Goal: Task Accomplishment & Management: Complete application form

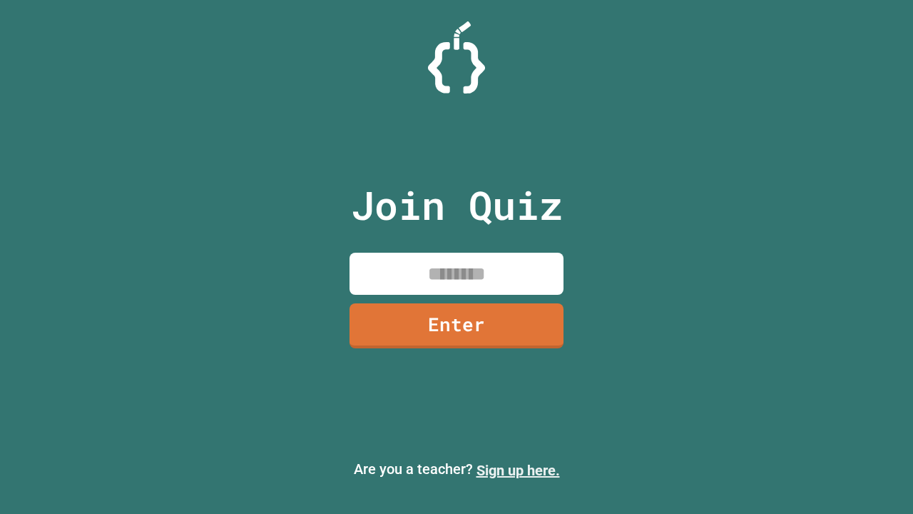
click at [518, 470] on link "Sign up here." at bounding box center [518, 470] width 83 height 17
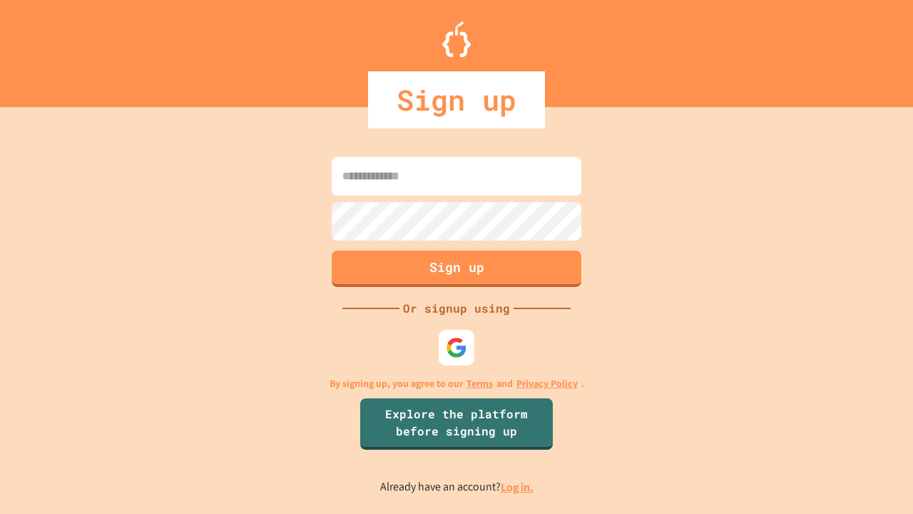
click at [518, 487] on link "Log in." at bounding box center [517, 487] width 33 height 15
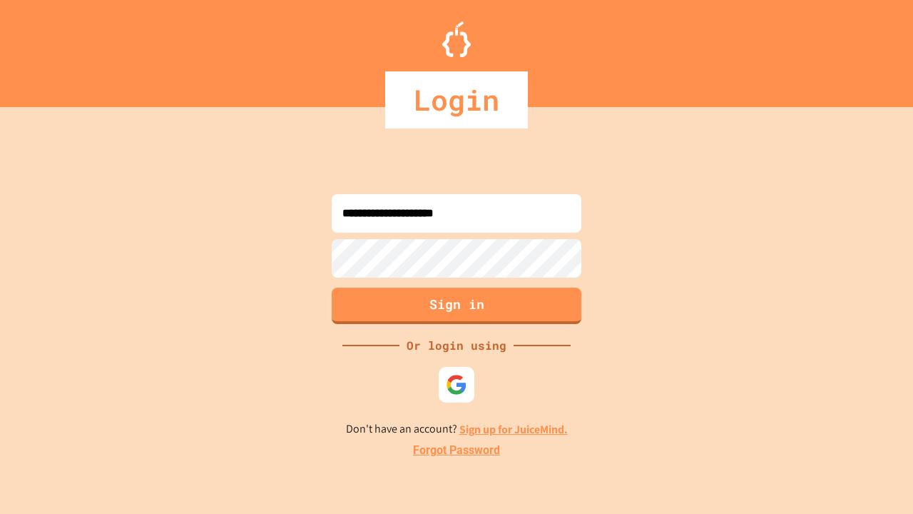
type input "**********"
